Goal: Information Seeking & Learning: Check status

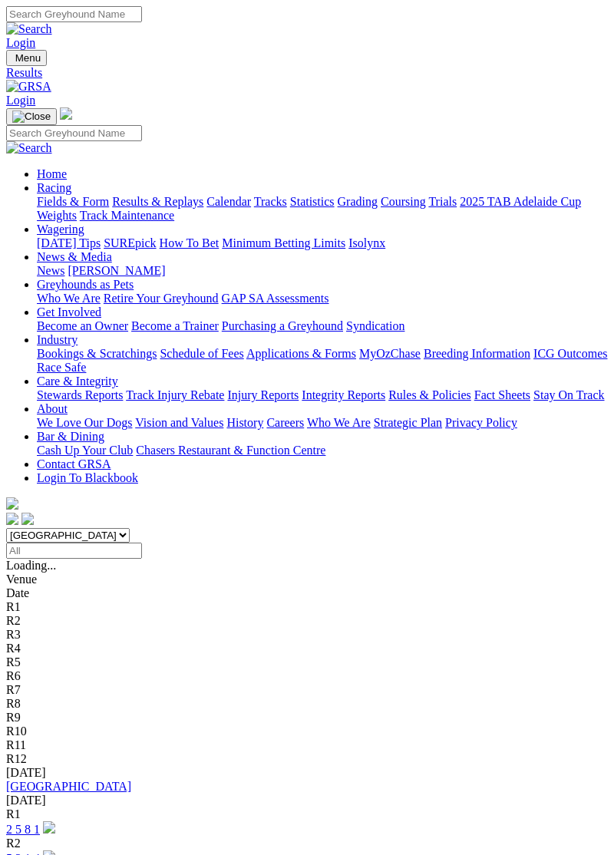
click at [69, 779] on link "[GEOGRAPHIC_DATA]" at bounding box center [68, 785] width 125 height 13
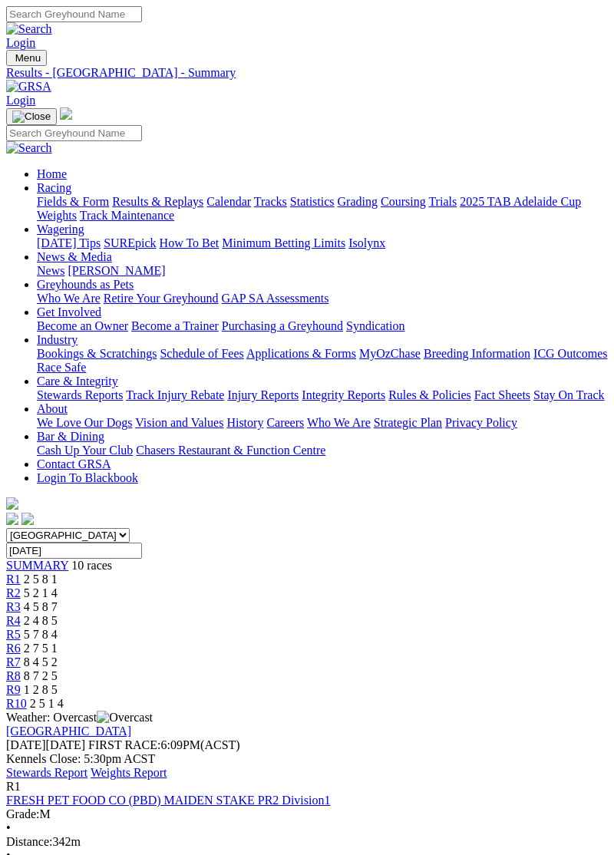
click at [87, 766] on link "Stewards Report" at bounding box center [46, 772] width 81 height 13
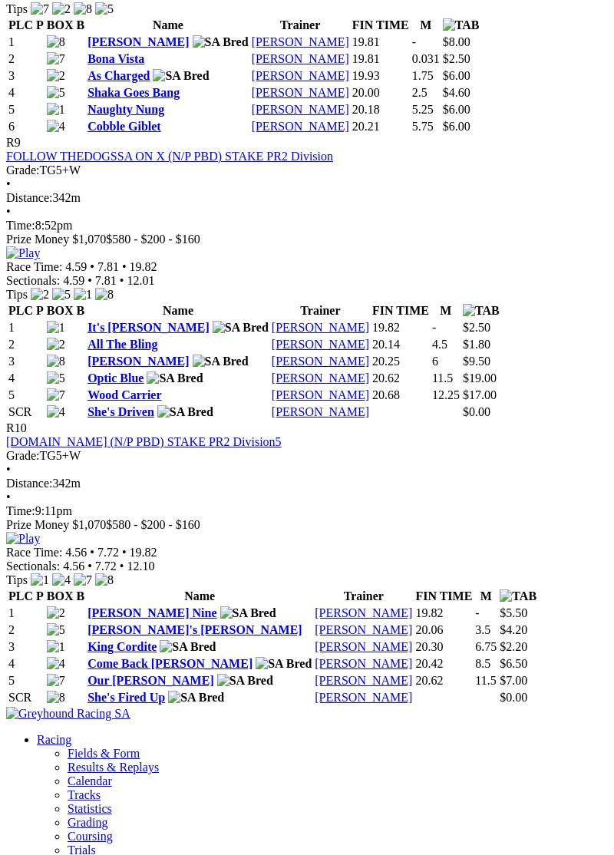
scroll to position [2928, 0]
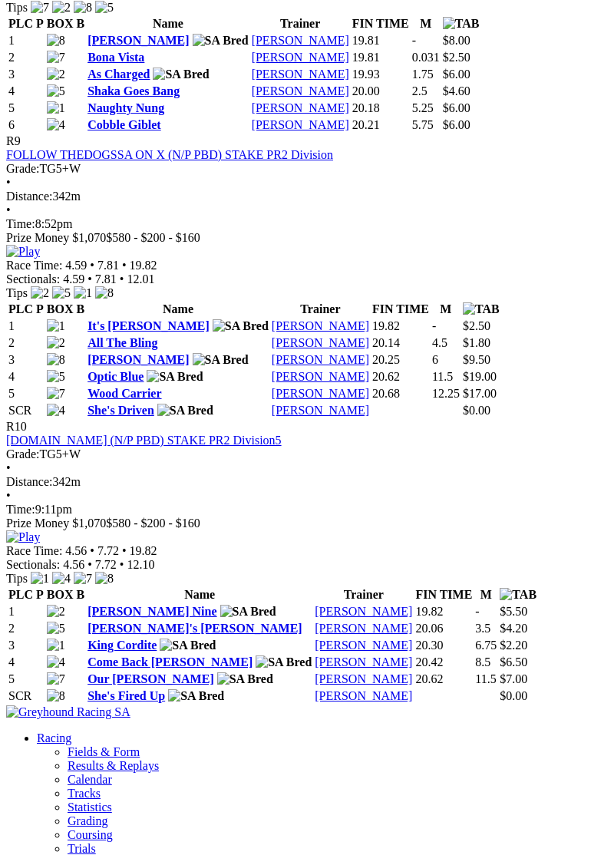
click at [140, 349] on link "All The Bling" at bounding box center [122, 342] width 70 height 13
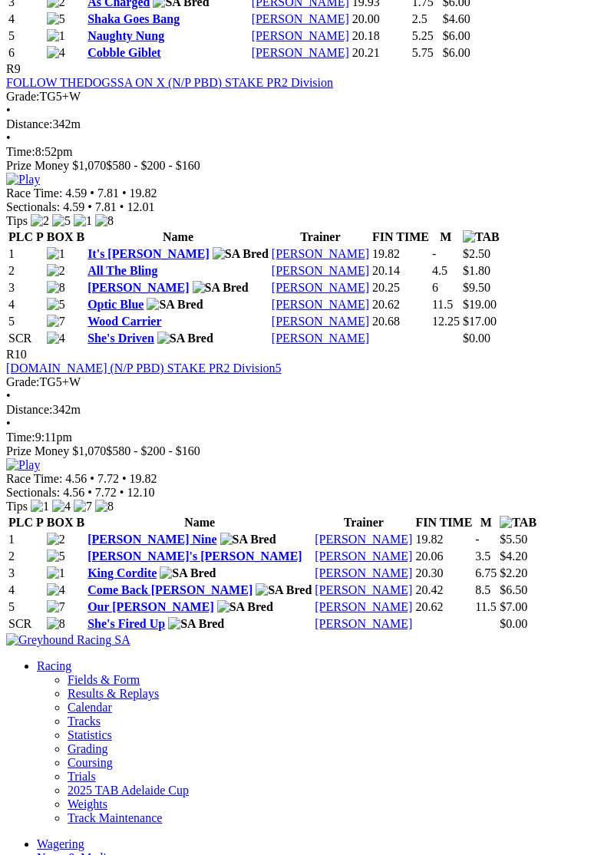
click at [150, 277] on link "All The Bling" at bounding box center [122, 270] width 70 height 13
